Goal: Find specific page/section: Find specific page/section

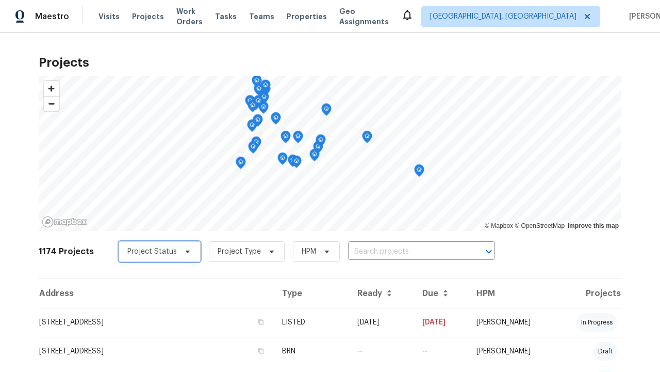
click at [150, 246] on span "Project Status" at bounding box center [152, 251] width 50 height 10
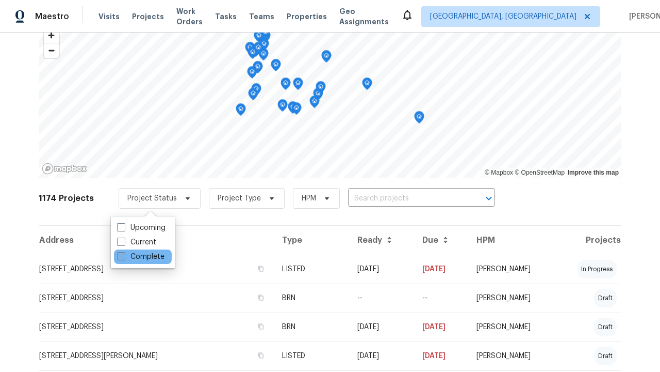
click at [140, 256] on label "Complete" at bounding box center [140, 256] width 47 height 10
click at [124, 256] on input "Complete" at bounding box center [120, 254] width 7 height 7
checkbox input "true"
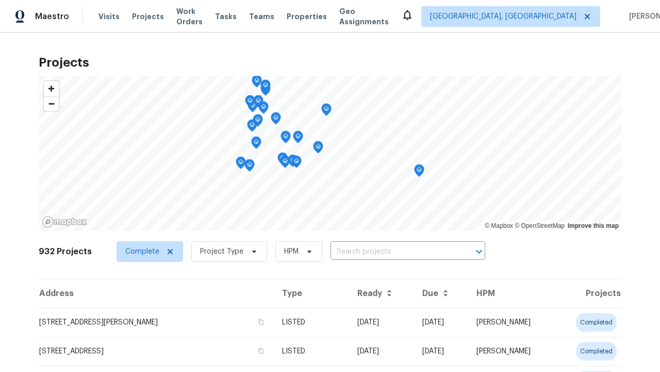
click at [221, 251] on span "Project Type" at bounding box center [221, 251] width 43 height 10
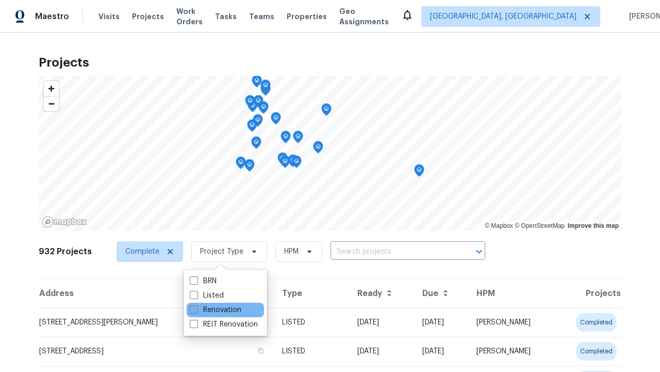
click at [215, 310] on label "Renovation" at bounding box center [216, 309] width 52 height 10
click at [197, 310] on input "Renovation" at bounding box center [193, 307] width 7 height 7
checkbox input "true"
